Goal: Task Accomplishment & Management: Manage account settings

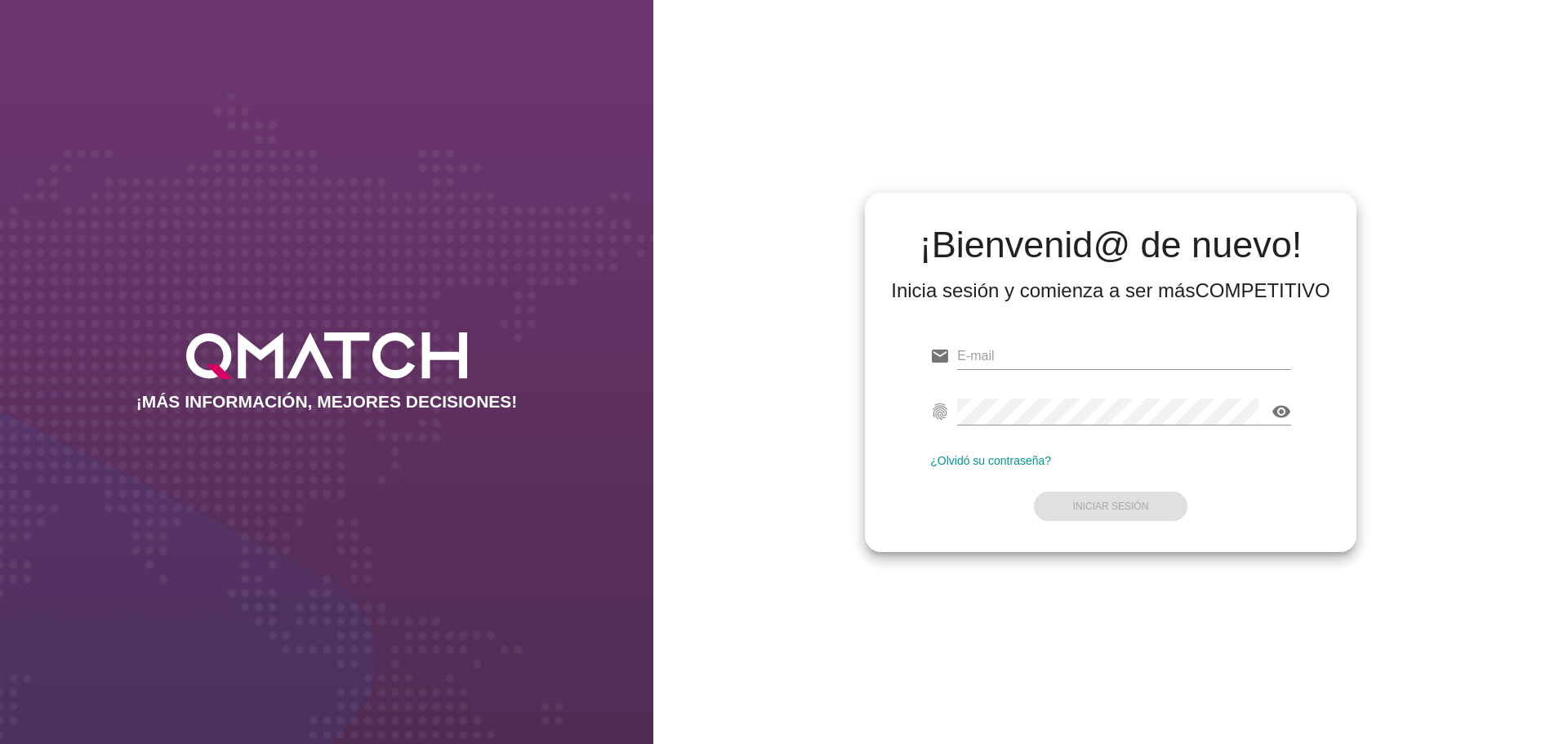
type input "[EMAIL_ADDRESS][DOMAIN_NAME]"
click at [1139, 460] on div "¿Olvidó su contraseña?" at bounding box center [1111, 460] width 361 height 13
click at [1112, 493] on button "Iniciar Sesión" at bounding box center [1111, 506] width 154 height 30
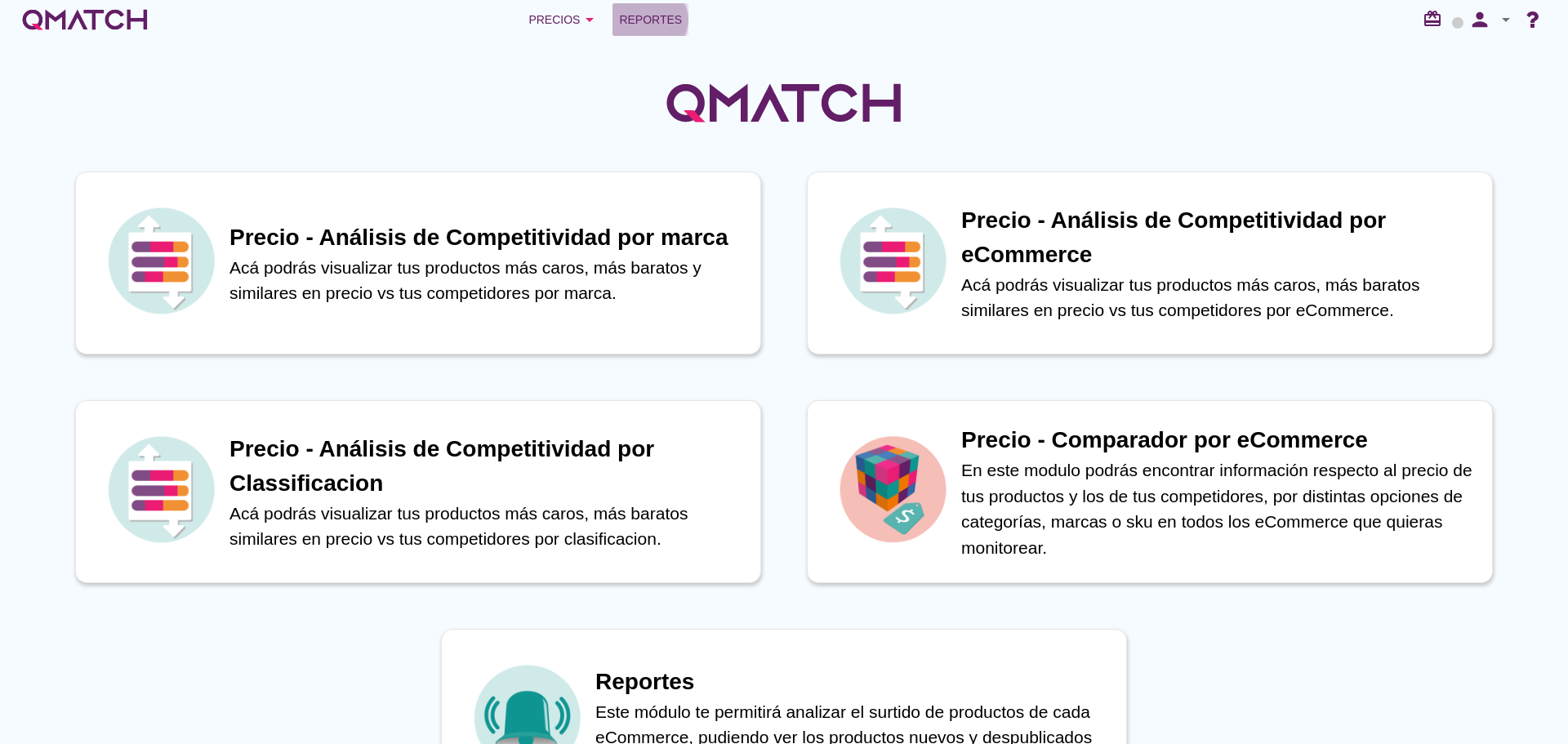
click at [651, 14] on span "Reportes" at bounding box center [650, 20] width 63 height 20
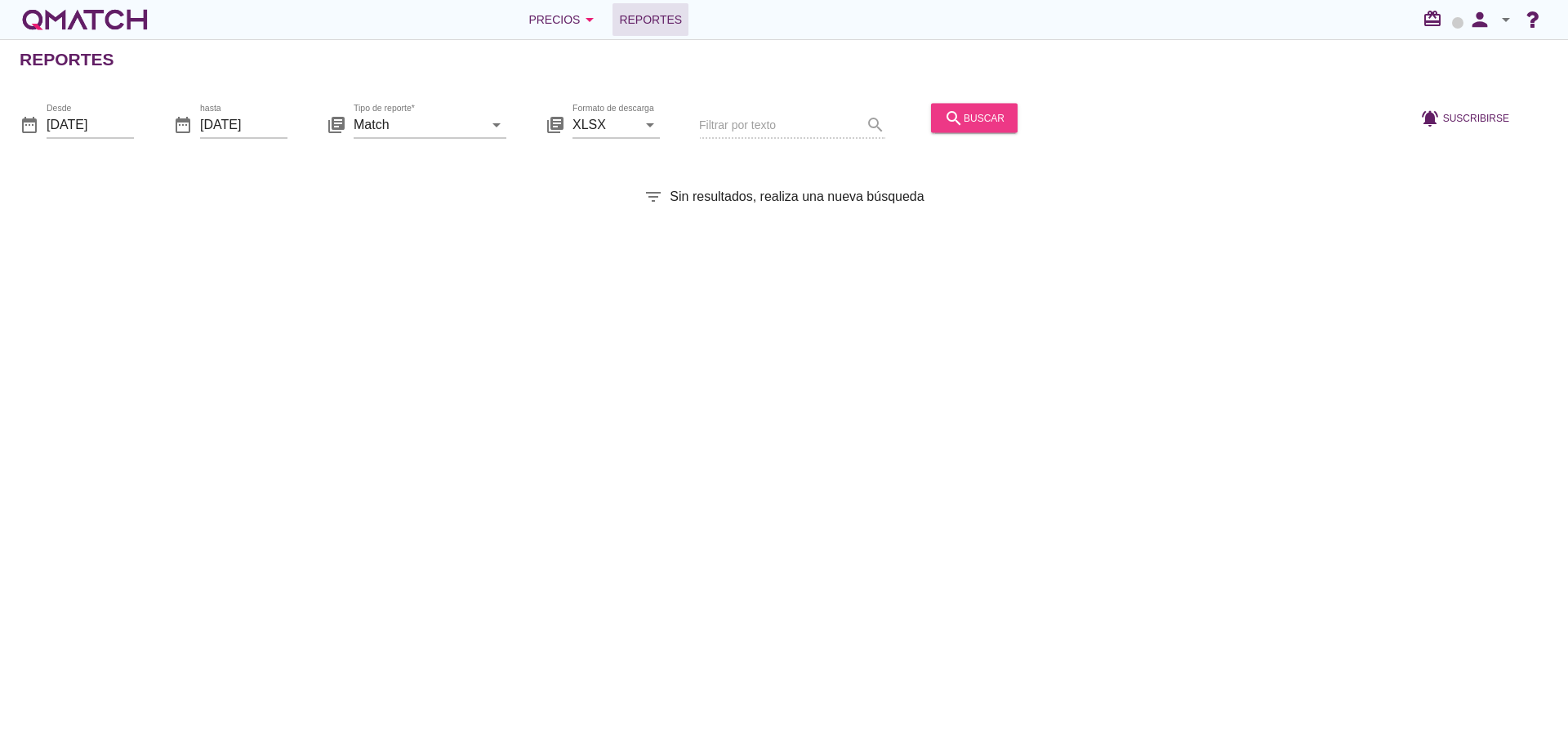
click at [946, 112] on icon "search" at bounding box center [954, 118] width 20 height 20
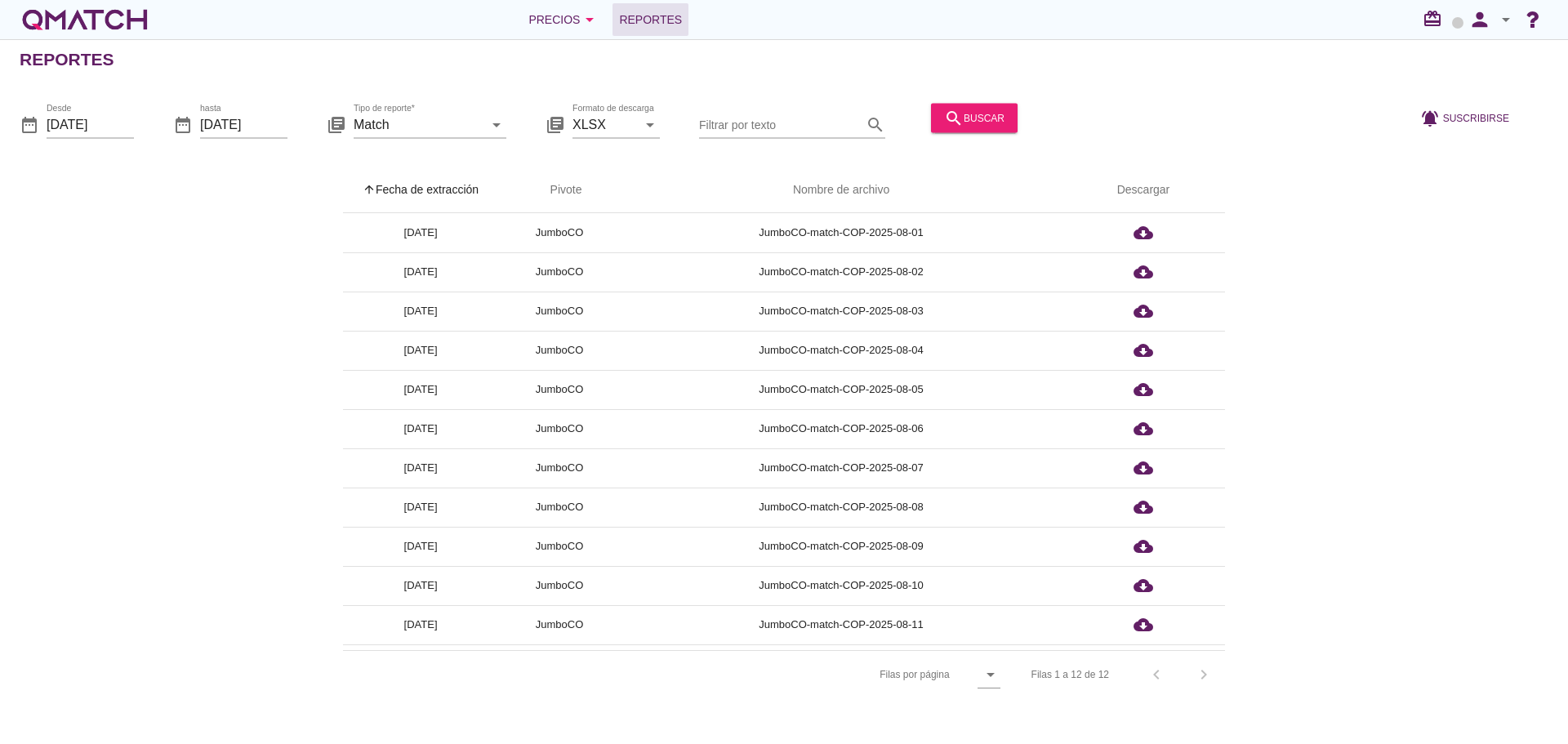
click at [447, 192] on th "arrow_upward Fecha de extracción" at bounding box center [420, 190] width 155 height 46
click at [1471, 11] on icon "person" at bounding box center [1479, 19] width 33 height 23
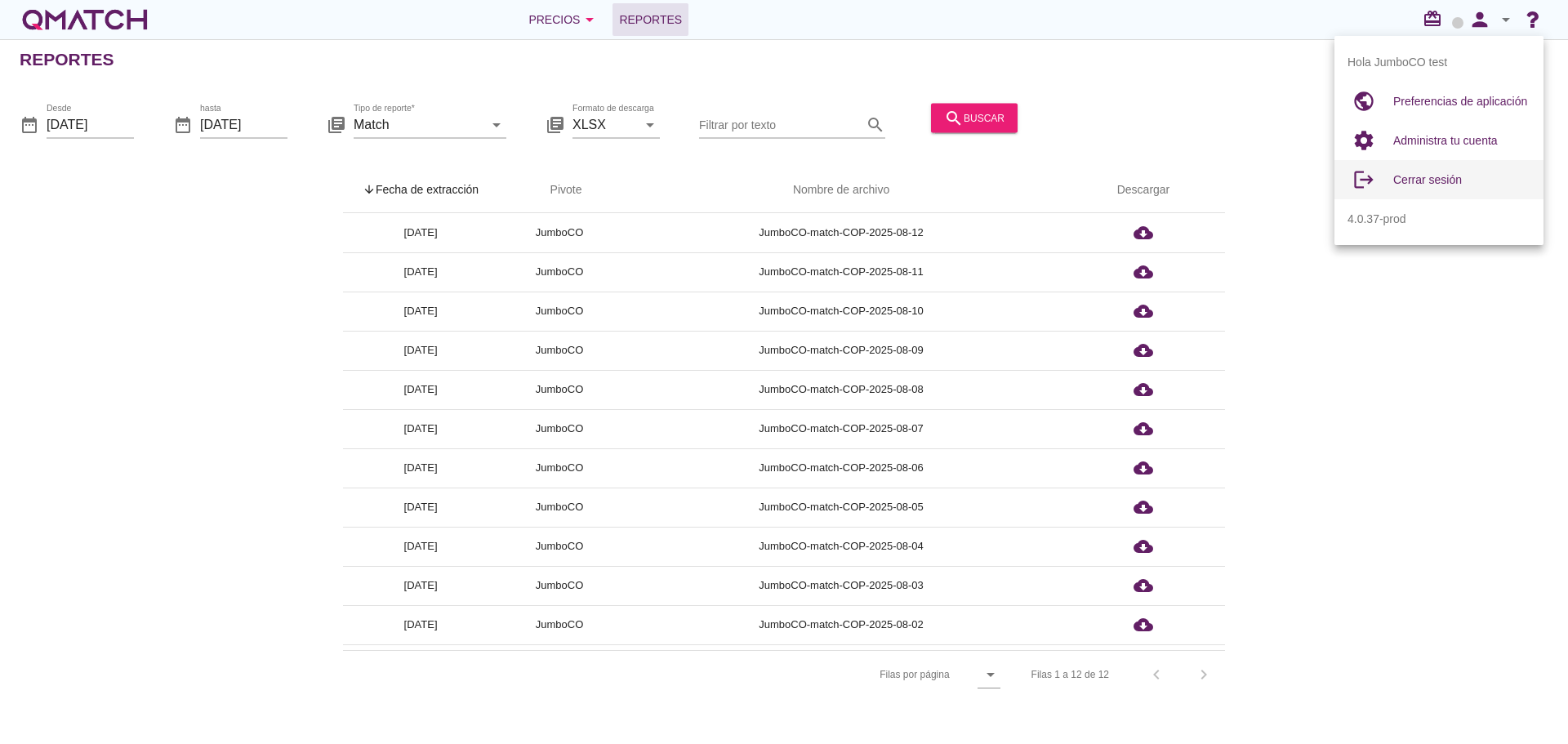
click at [1431, 179] on span "Cerrar sesión" at bounding box center [1427, 179] width 69 height 13
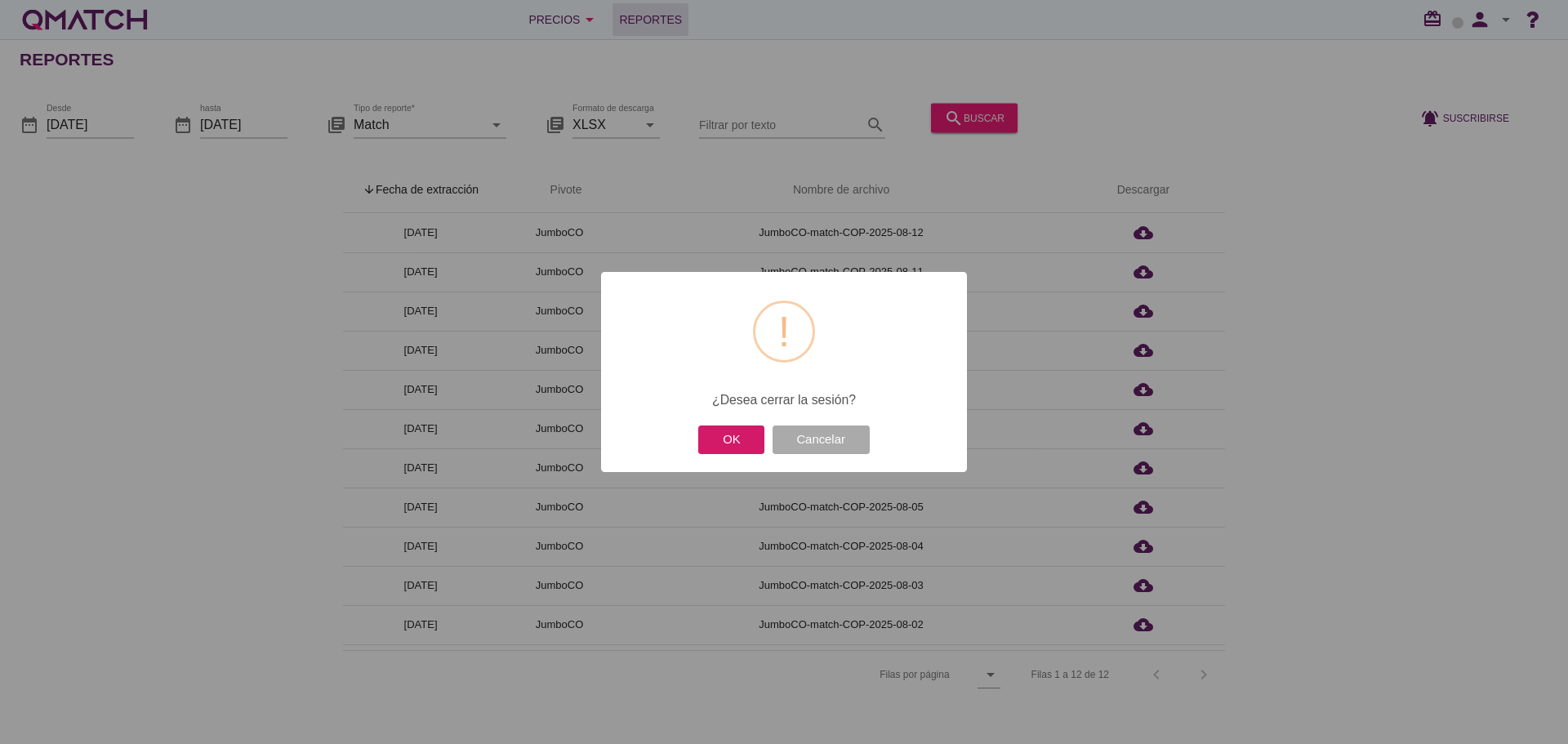
drag, startPoint x: 742, startPoint y: 440, endPoint x: 904, endPoint y: 351, distance: 184.8
click at [741, 439] on button "OK" at bounding box center [731, 439] width 66 height 29
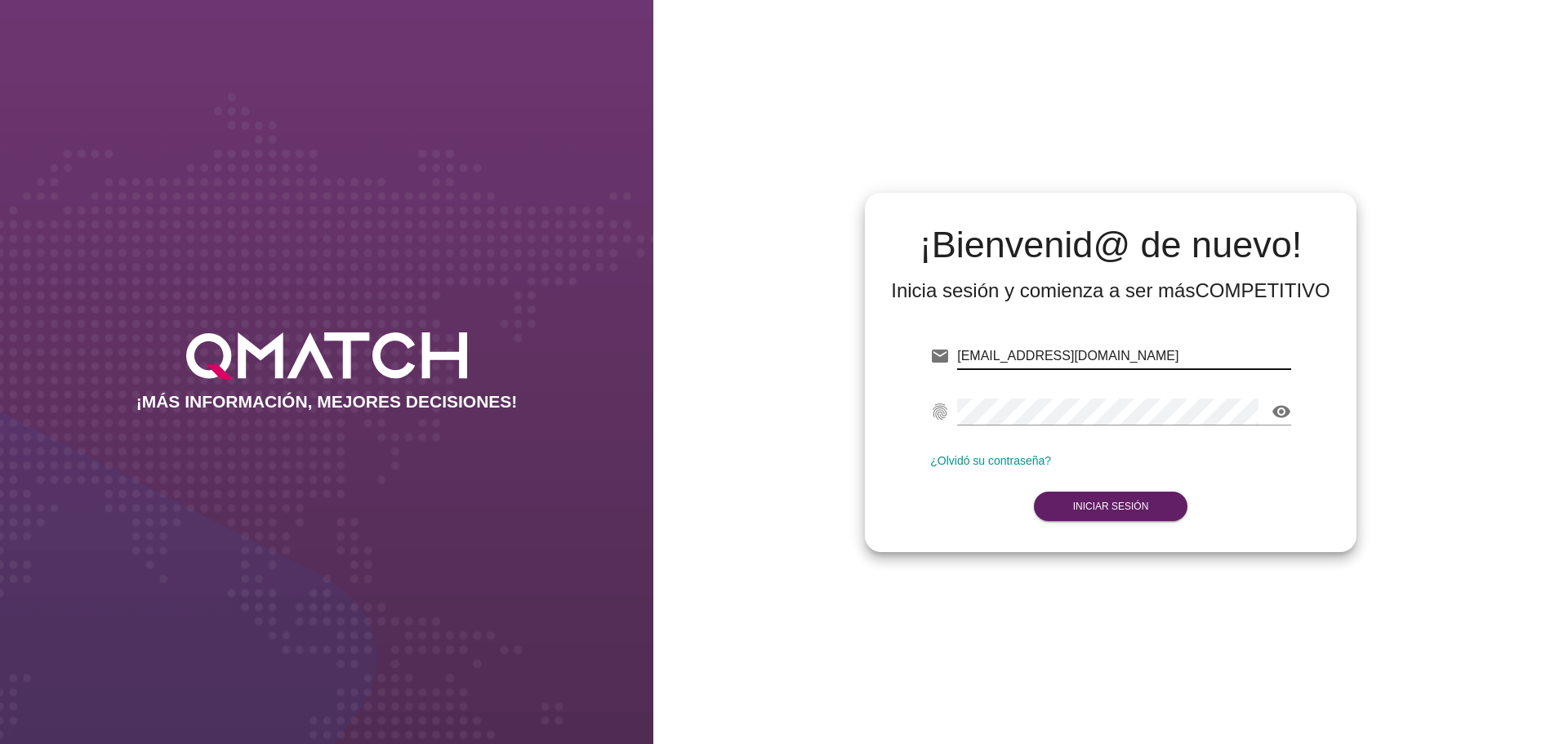
click at [1159, 361] on input "[EMAIL_ADDRESS][DOMAIN_NAME]" at bounding box center [1124, 356] width 334 height 26
drag, startPoint x: 1160, startPoint y: 356, endPoint x: 839, endPoint y: 349, distance: 321.1
click at [840, 349] on div "¡Bienvenid@ de nuevo! Inicia sesión y comienza a ser más COMPETITIVO email test…" at bounding box center [1111, 372] width 915 height 744
type input "test@test.cacereshermanos.cl"
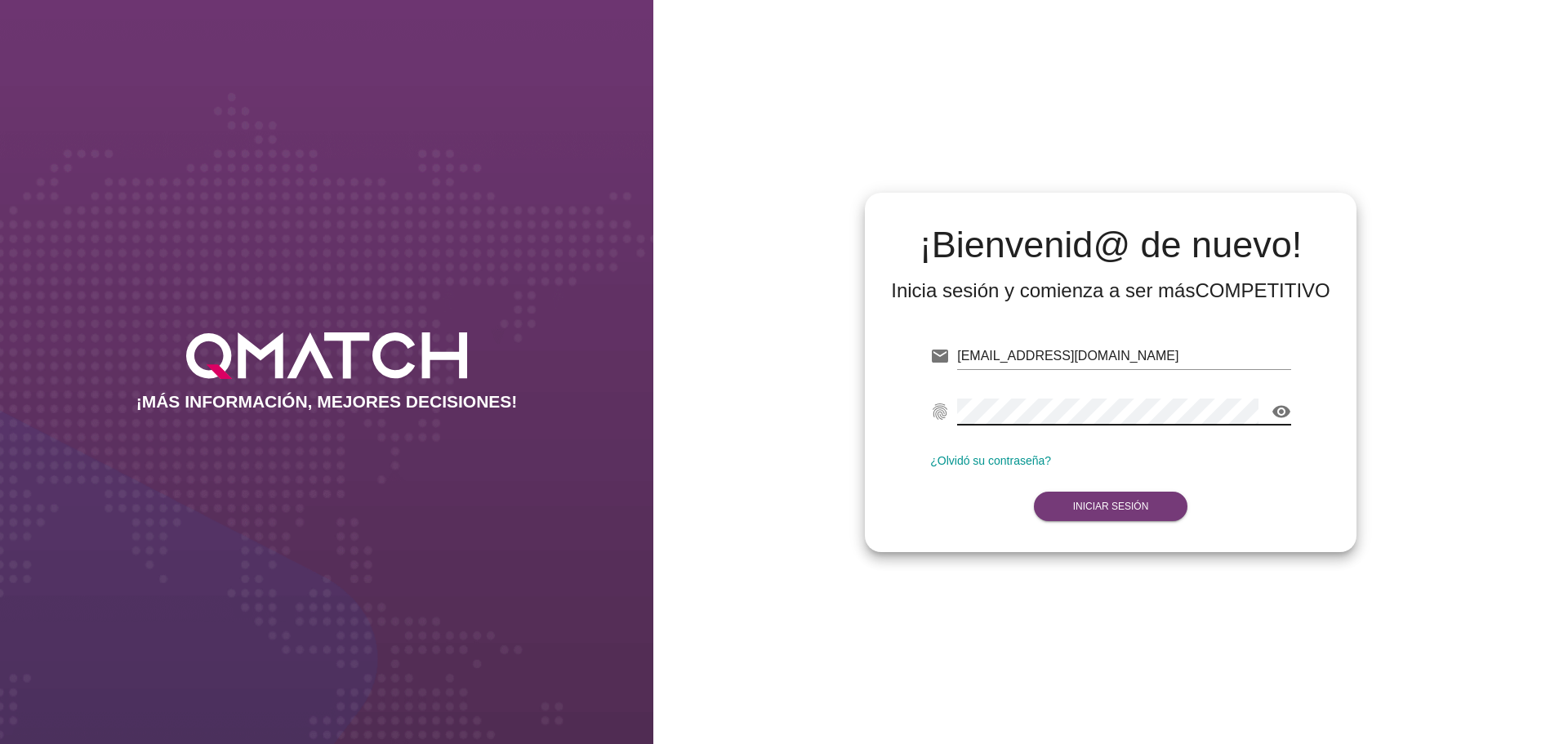
click at [1109, 516] on button "Iniciar Sesión" at bounding box center [1111, 506] width 154 height 30
